Goal: Find specific page/section: Find specific page/section

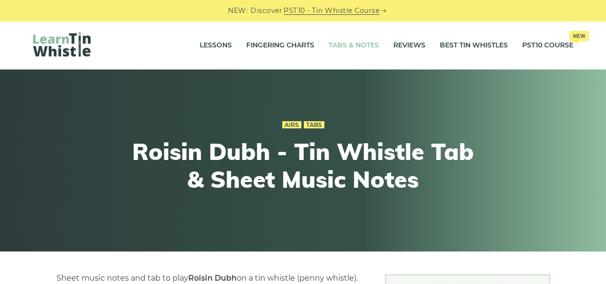
click at [341, 45] on link "Tabs & Notes" at bounding box center [354, 46] width 50 height 24
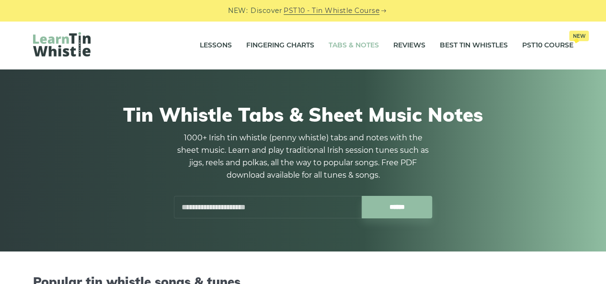
click at [252, 208] on input "text" at bounding box center [268, 207] width 188 height 23
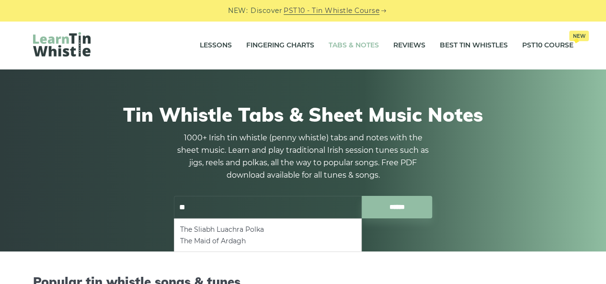
type input "*"
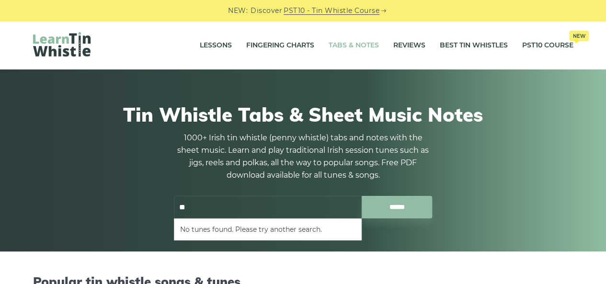
type input "*"
click at [212, 229] on li "Roisin Dubh" at bounding box center [267, 230] width 175 height 12
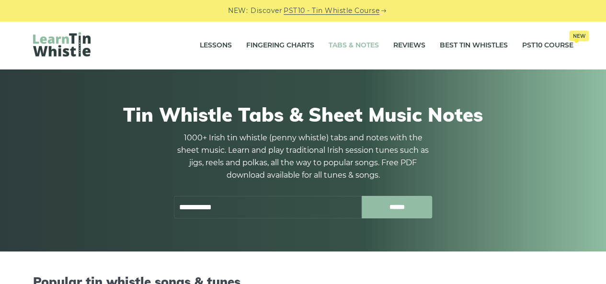
type input "**********"
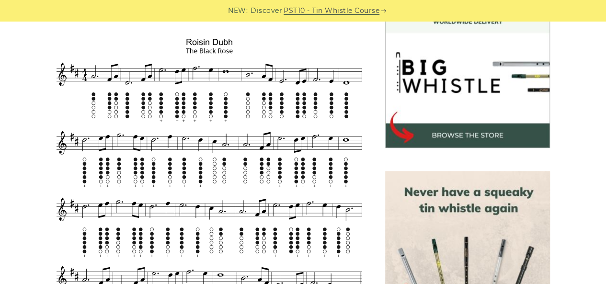
scroll to position [289, 0]
